Goal: Task Accomplishment & Management: Manage account settings

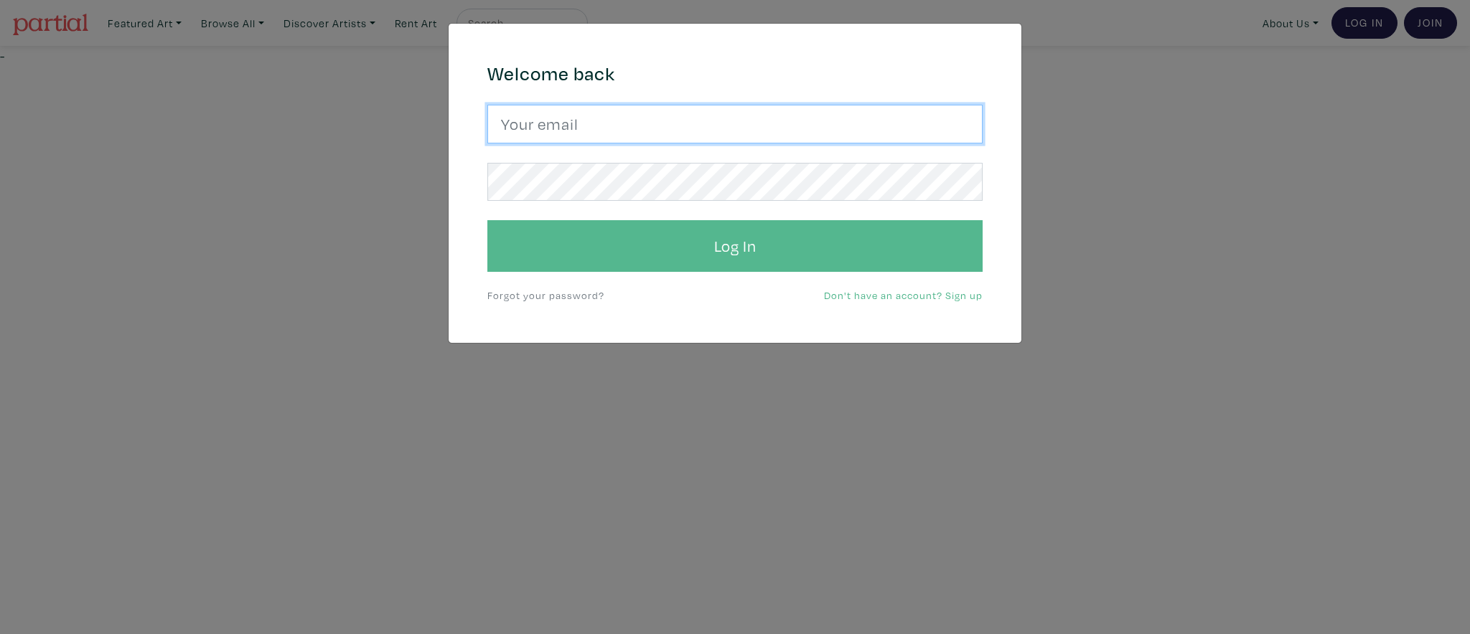
type input "tetraultr@gmail.com"
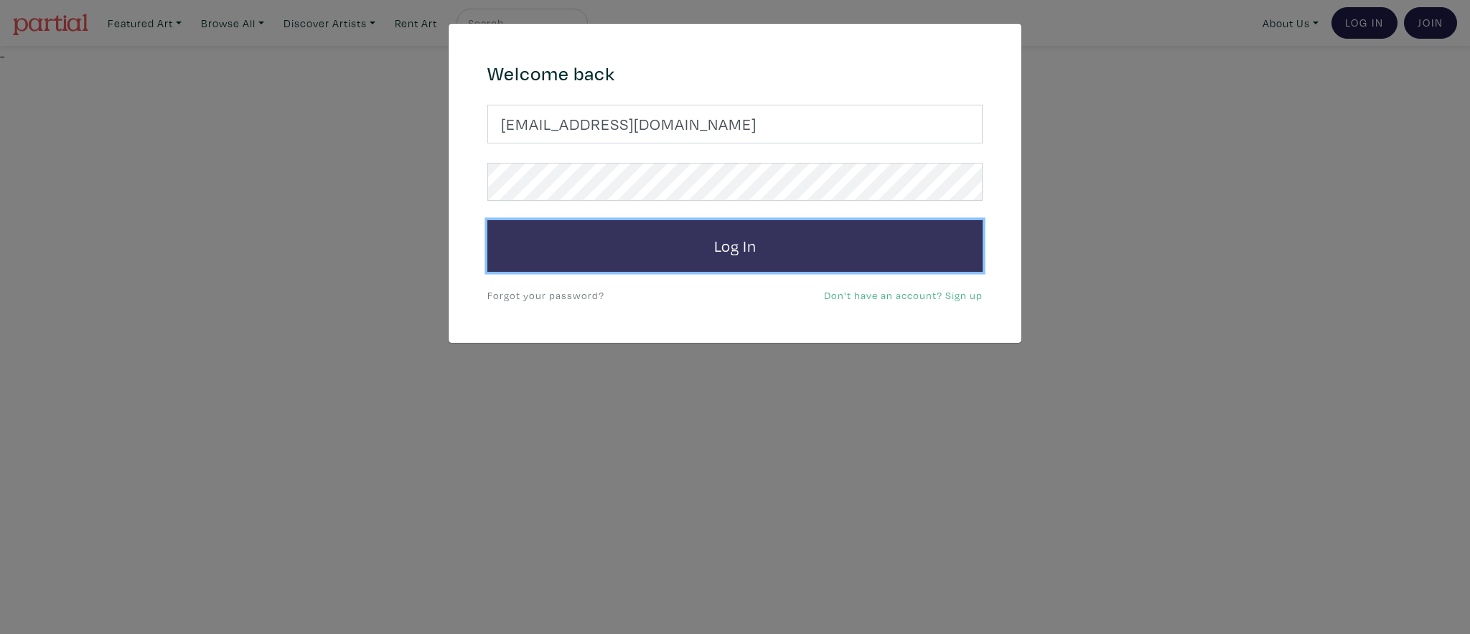
click at [735, 248] on button "Log In" at bounding box center [734, 246] width 495 height 52
